Goal: Task Accomplishment & Management: Manage account settings

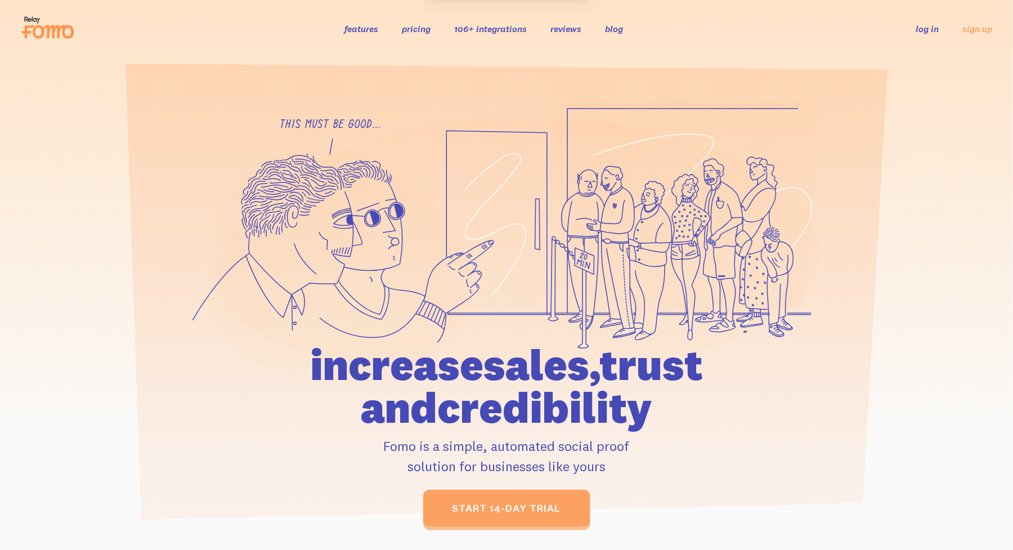
click at [922, 29] on link "log in" at bounding box center [927, 28] width 23 height 11
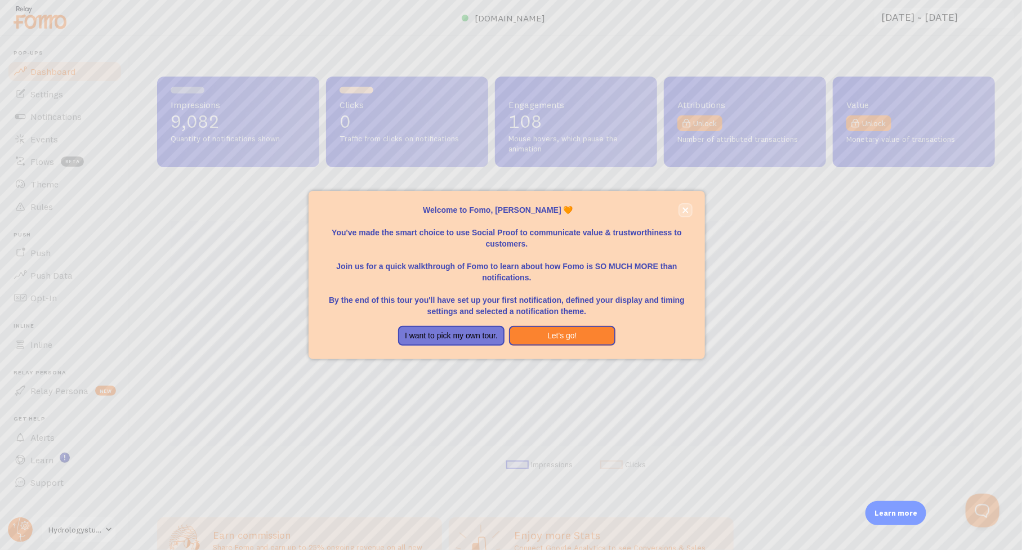
click at [686, 209] on icon "close," at bounding box center [686, 210] width 6 height 6
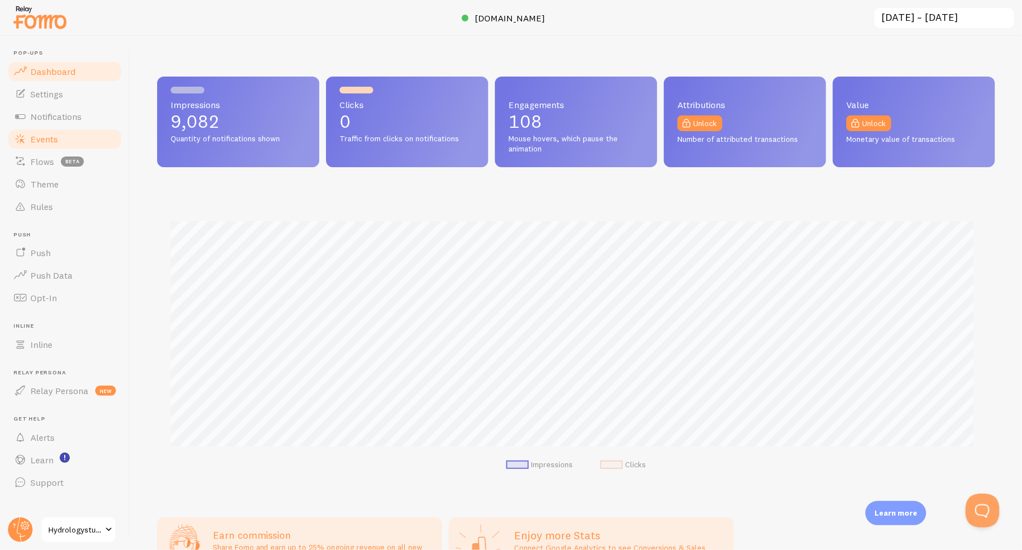
click at [39, 139] on span "Events" at bounding box center [44, 138] width 28 height 11
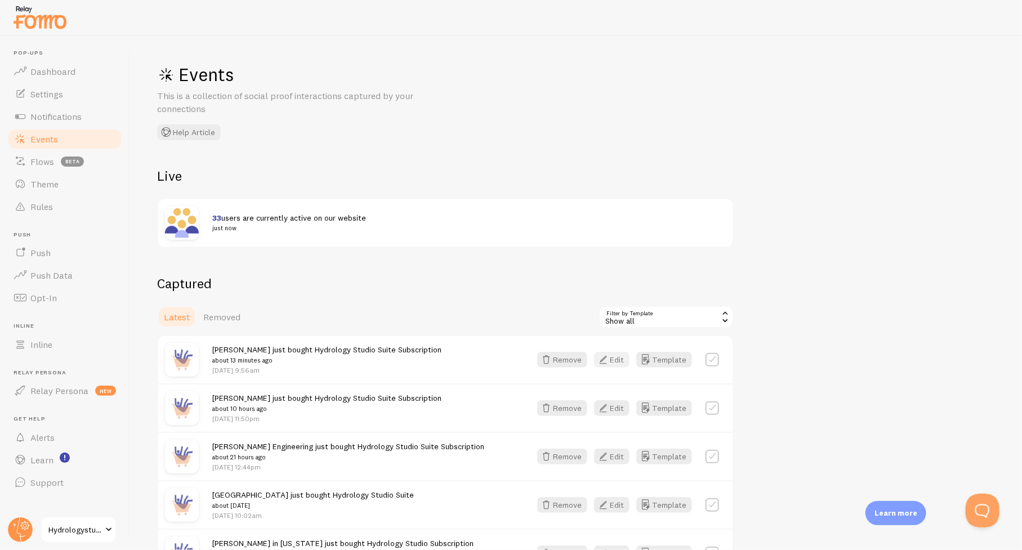
click at [609, 354] on icon "button" at bounding box center [603, 360] width 14 height 14
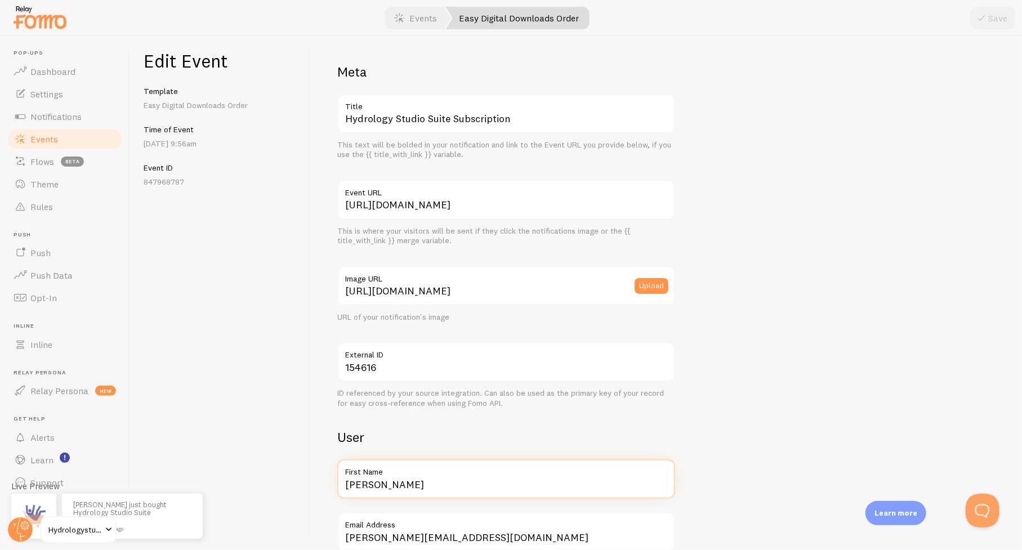
click at [421, 486] on input "[PERSON_NAME]" at bounding box center [506, 478] width 338 height 39
type input "[PERSON_NAME] in [GEOGRAPHIC_DATA], [US_STATE]"
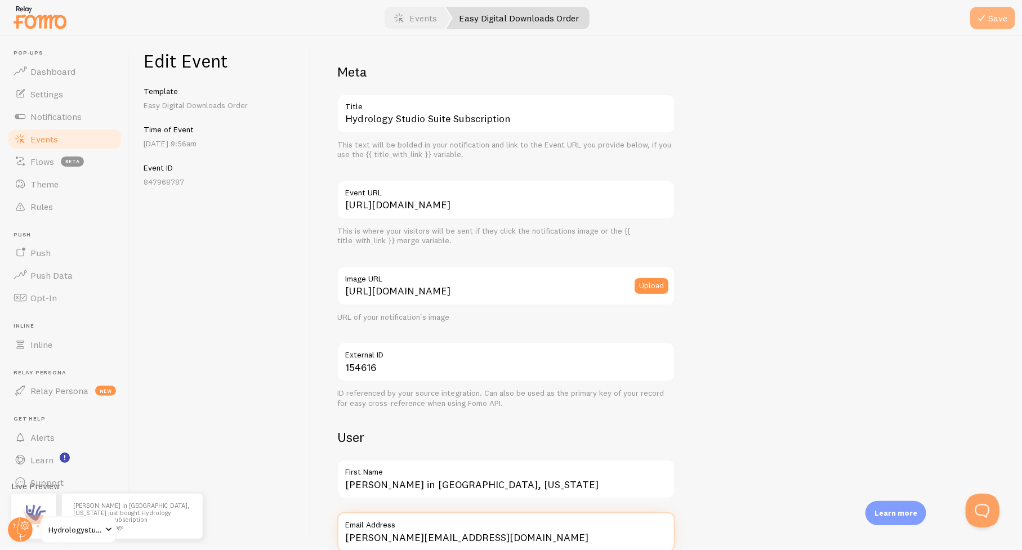
scroll to position [1, 0]
click at [990, 13] on button "Save" at bounding box center [992, 18] width 45 height 23
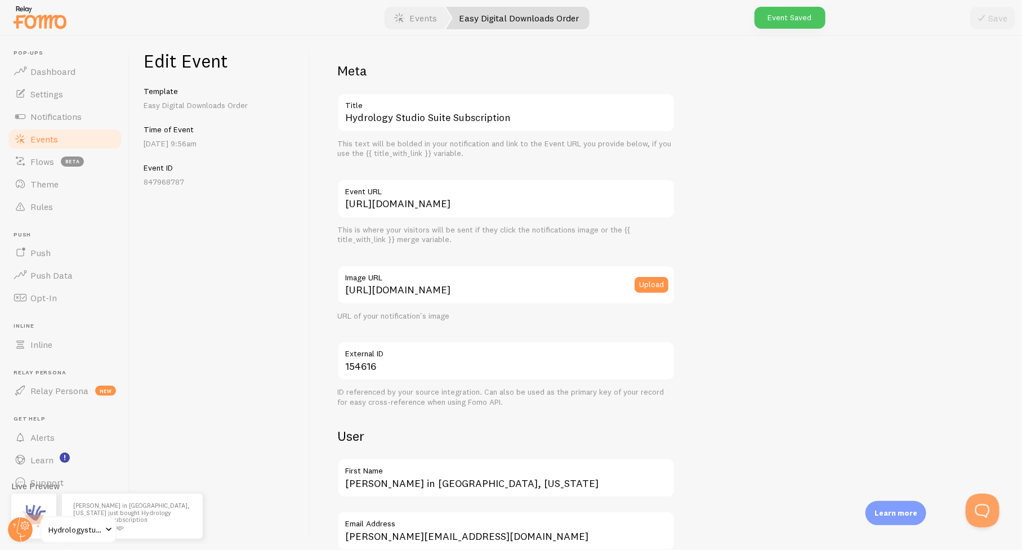
click at [41, 138] on span "Events" at bounding box center [44, 138] width 28 height 11
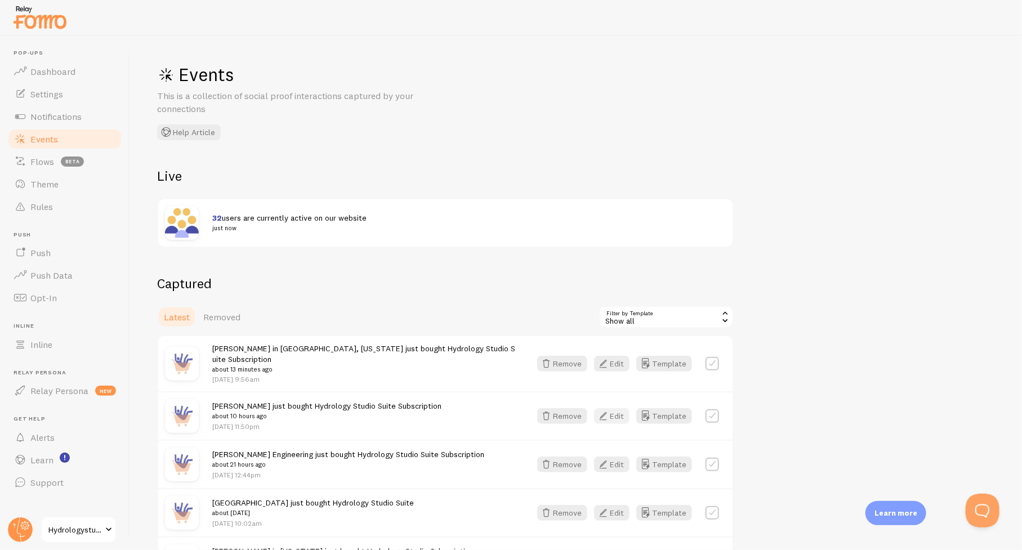
click at [619, 410] on button "Edit" at bounding box center [611, 416] width 35 height 16
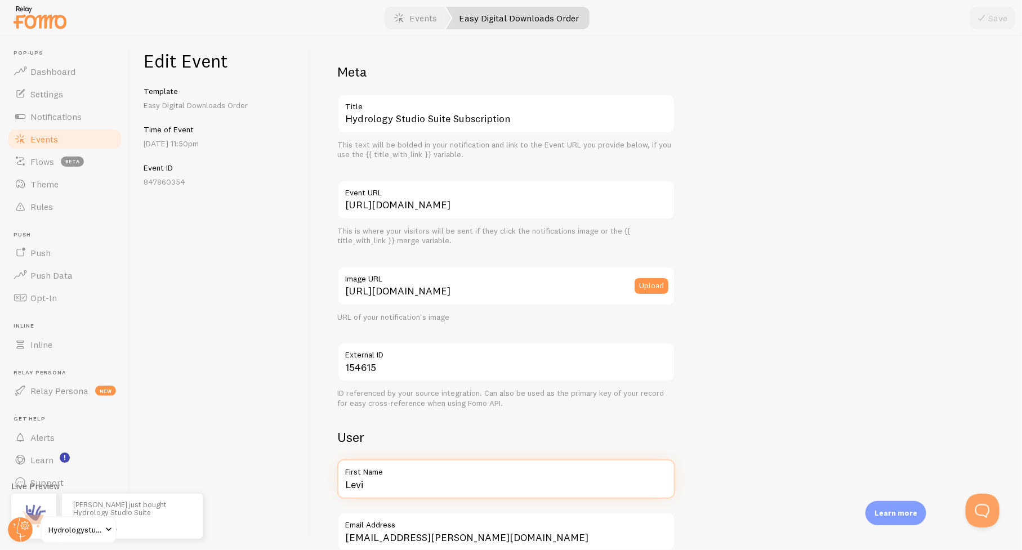
click at [480, 492] on input "Levi" at bounding box center [506, 478] width 338 height 39
type input "Levi in [US_STATE]"
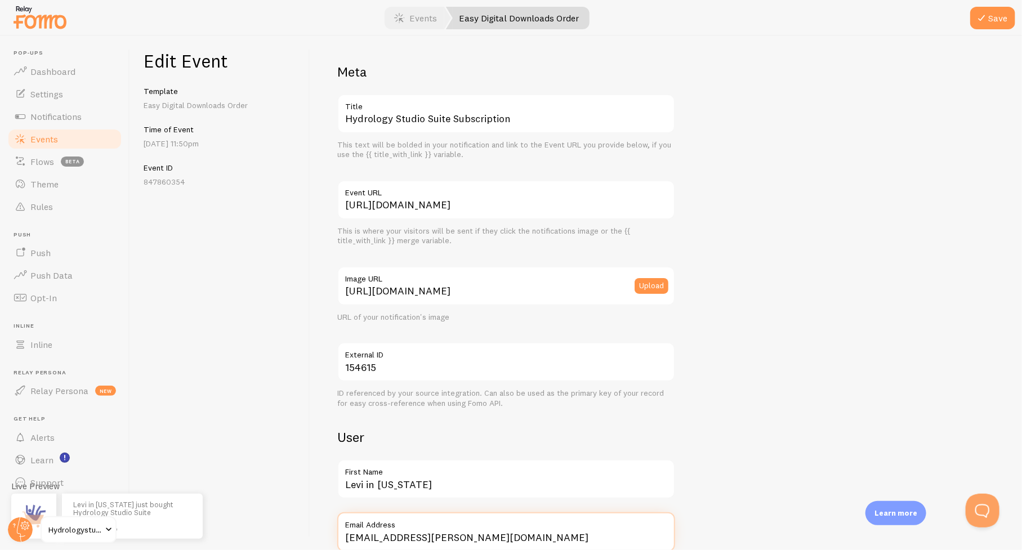
scroll to position [1, 0]
click at [989, 23] on button "Save" at bounding box center [992, 18] width 45 height 23
click at [50, 138] on span "Events" at bounding box center [44, 138] width 28 height 11
